Goal: Navigation & Orientation: Find specific page/section

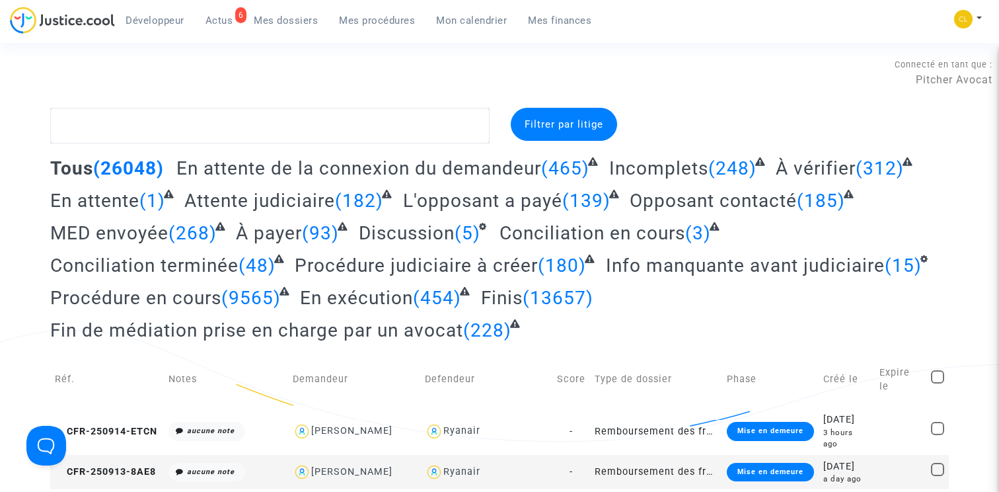
click at [578, 240] on span "Conciliation en cours" at bounding box center [592, 233] width 186 height 22
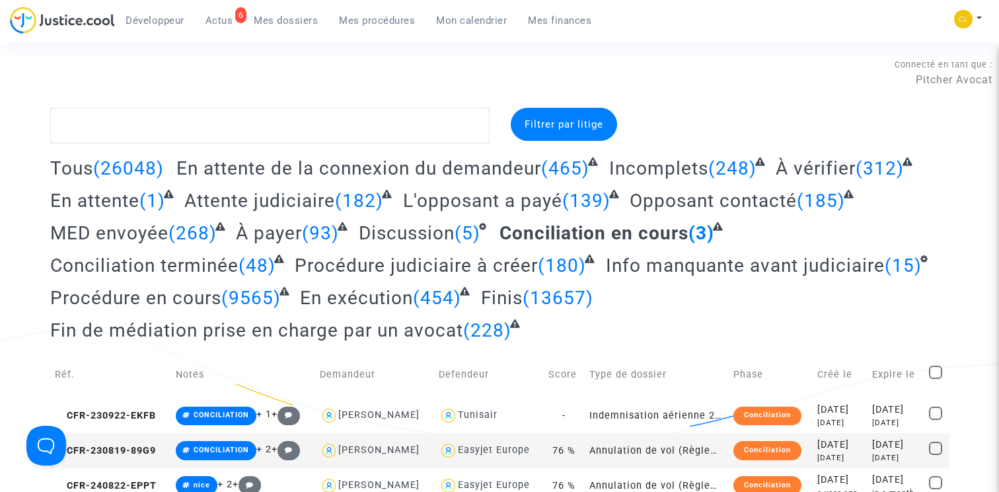
click at [71, 168] on span "Tous" at bounding box center [71, 168] width 43 height 22
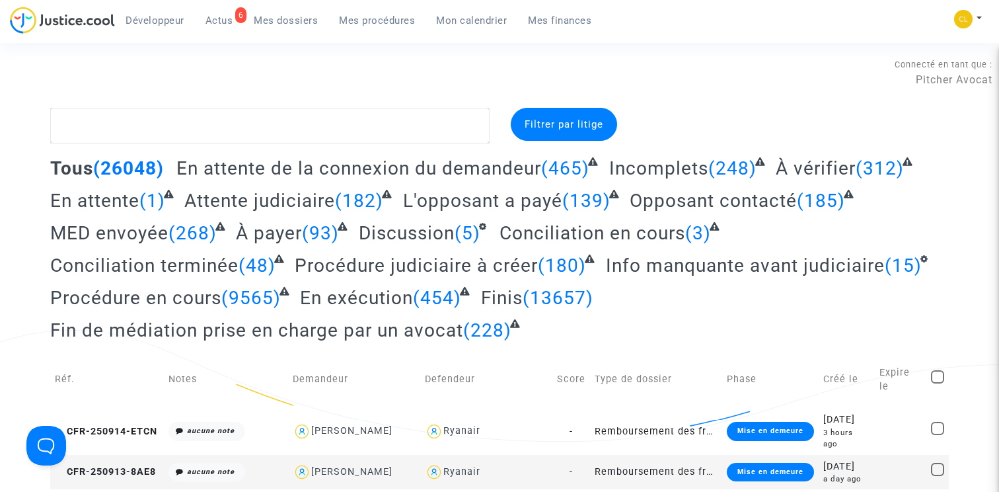
click at [213, 22] on span "Actus" at bounding box center [219, 21] width 28 height 12
click at [217, 18] on span "Actus" at bounding box center [219, 21] width 28 height 12
click at [309, 28] on link "Mes dossiers" at bounding box center [285, 21] width 85 height 20
click at [388, 21] on span "Mes procédures" at bounding box center [377, 21] width 76 height 12
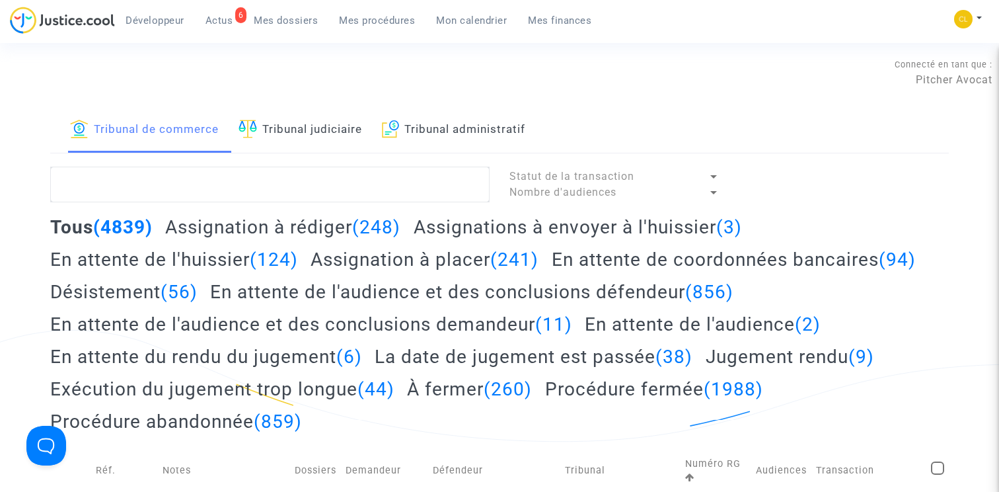
click at [223, 18] on span "Actus" at bounding box center [219, 21] width 28 height 12
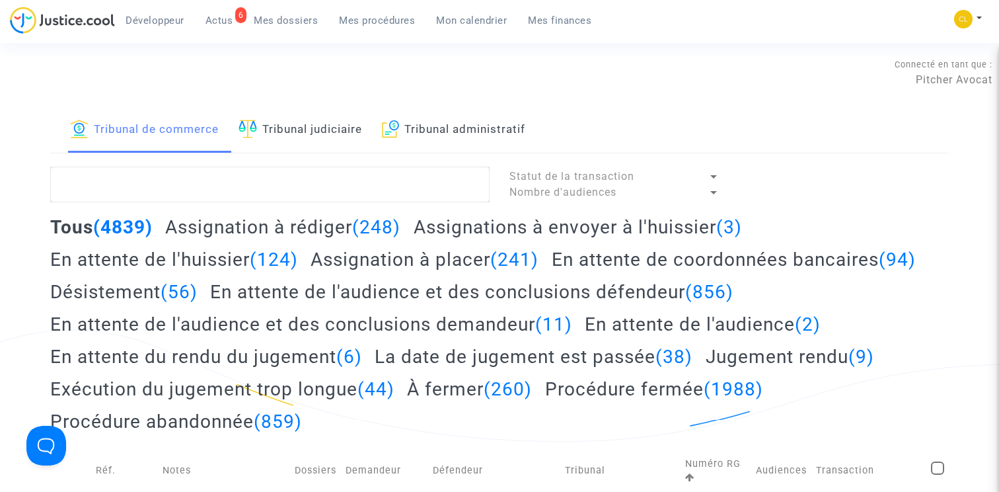
click at [157, 19] on span "Développeur" at bounding box center [155, 21] width 59 height 12
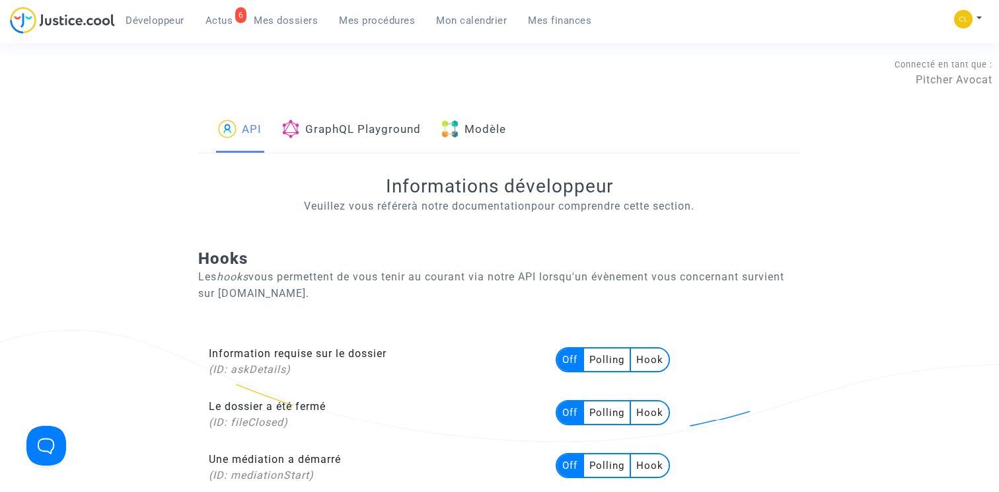
click at [211, 19] on span "Actus" at bounding box center [219, 21] width 28 height 12
